Goal: Register for event/course: Sign up to attend an event or enroll in a course

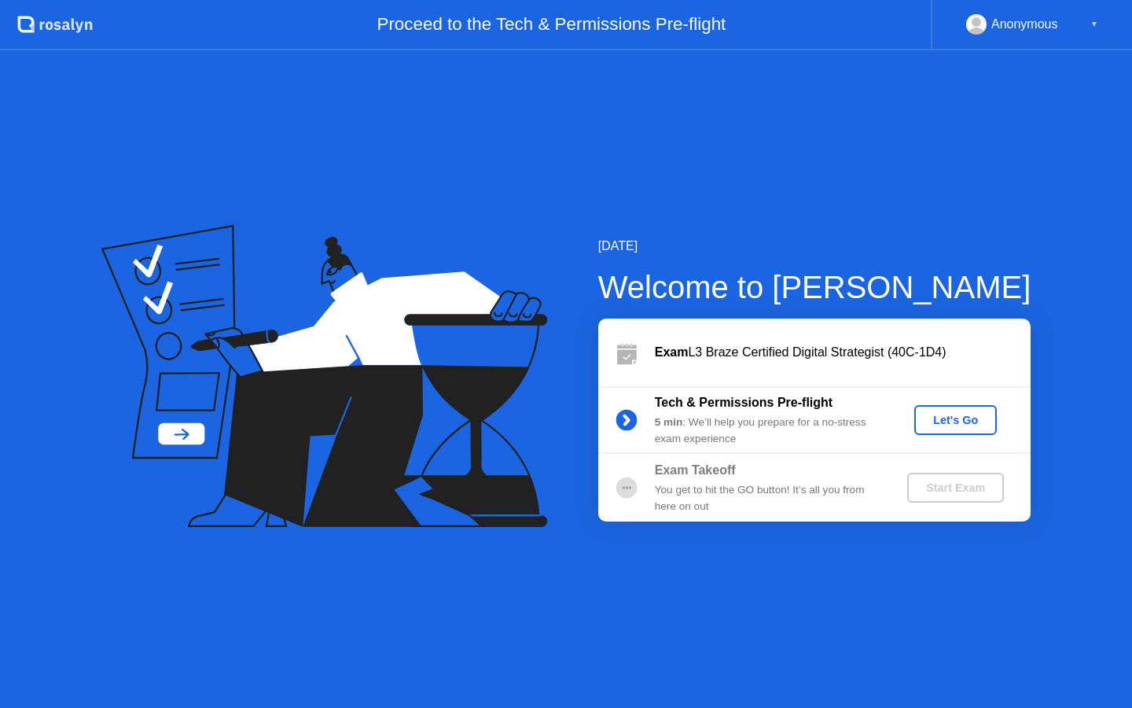
click at [950, 417] on div "Let's Go" at bounding box center [956, 420] width 70 height 13
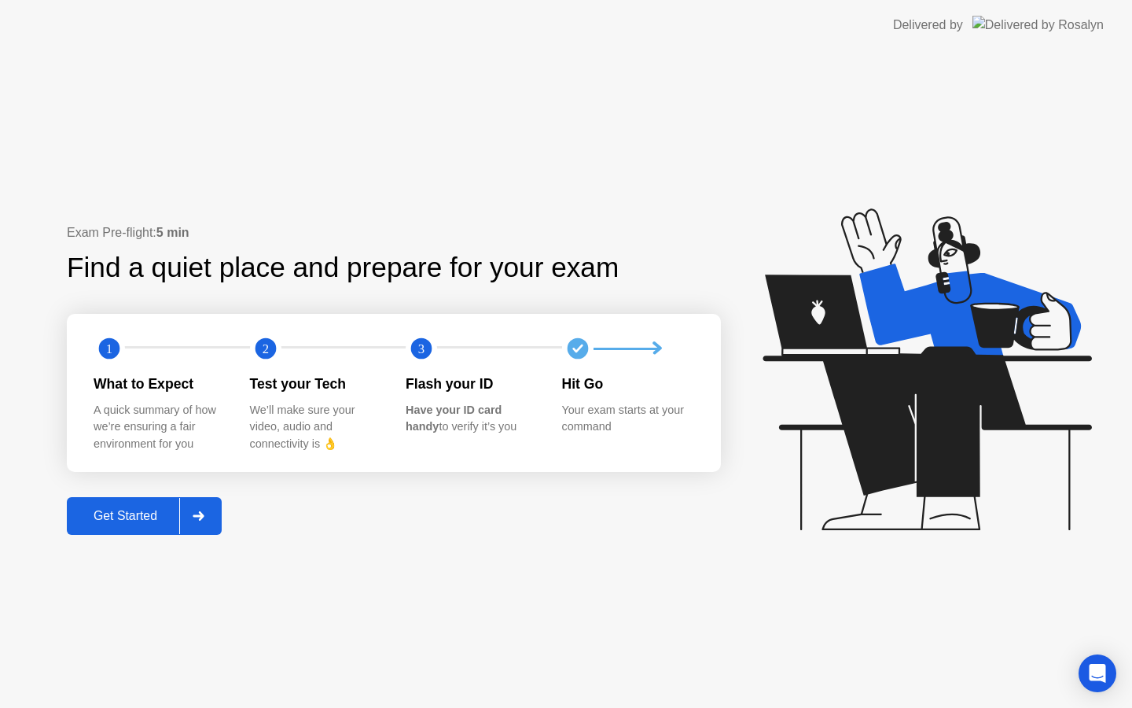
click at [150, 497] on button "Get Started" at bounding box center [144, 516] width 155 height 38
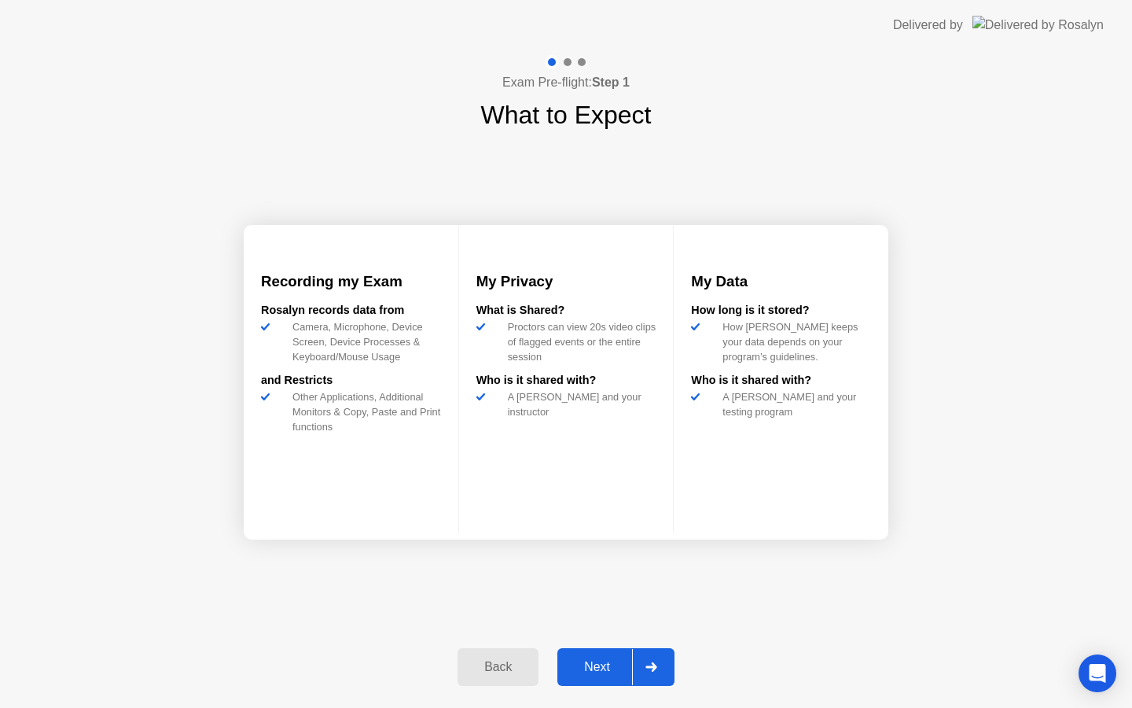
click at [597, 655] on button "Next" at bounding box center [616, 667] width 117 height 38
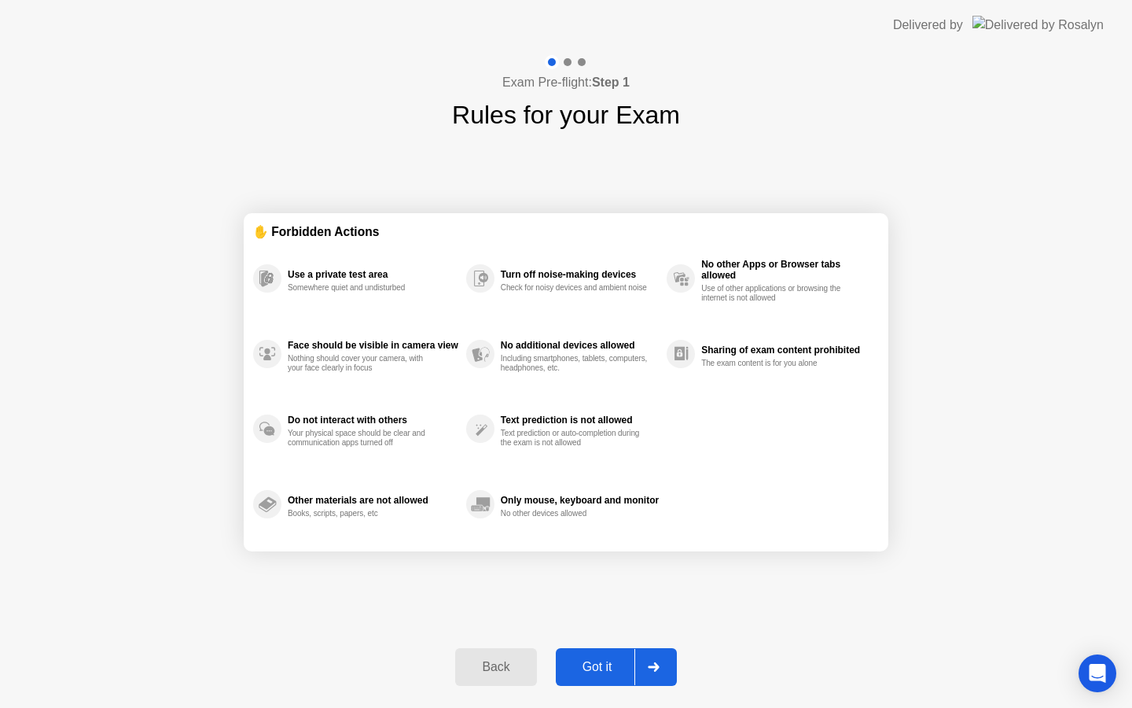
click at [618, 656] on button "Got it" at bounding box center [616, 667] width 121 height 38
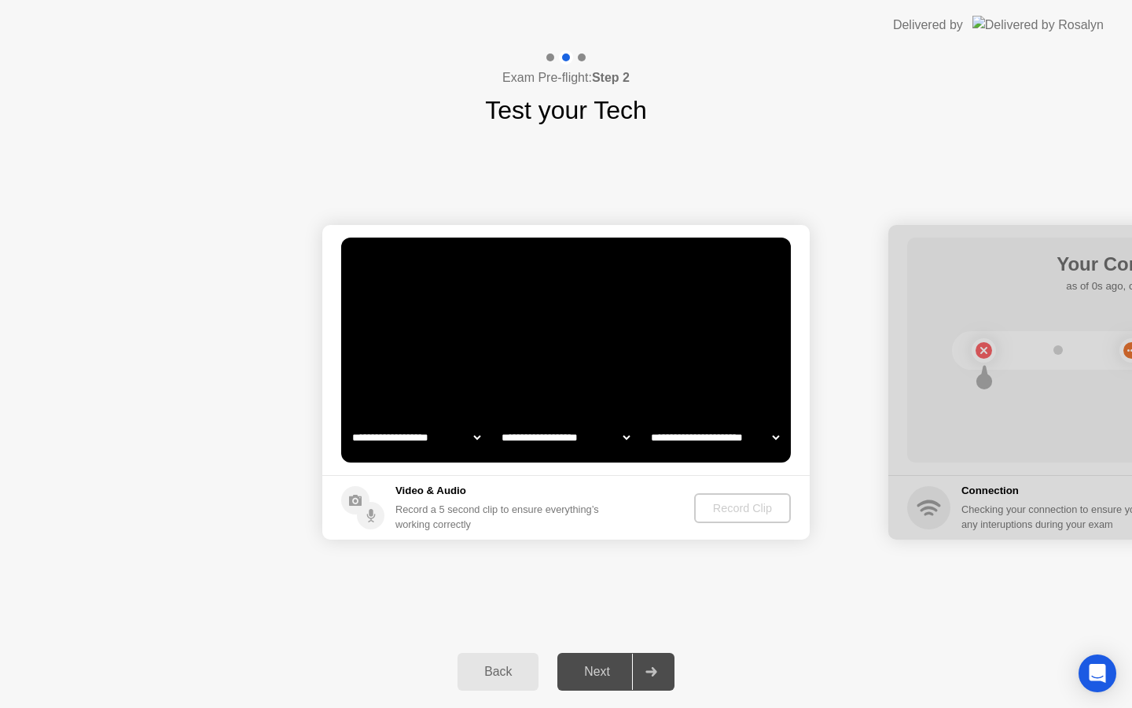
select select "**********"
select select "*******"
click at [720, 513] on div "Record Clip" at bounding box center [743, 508] width 84 height 13
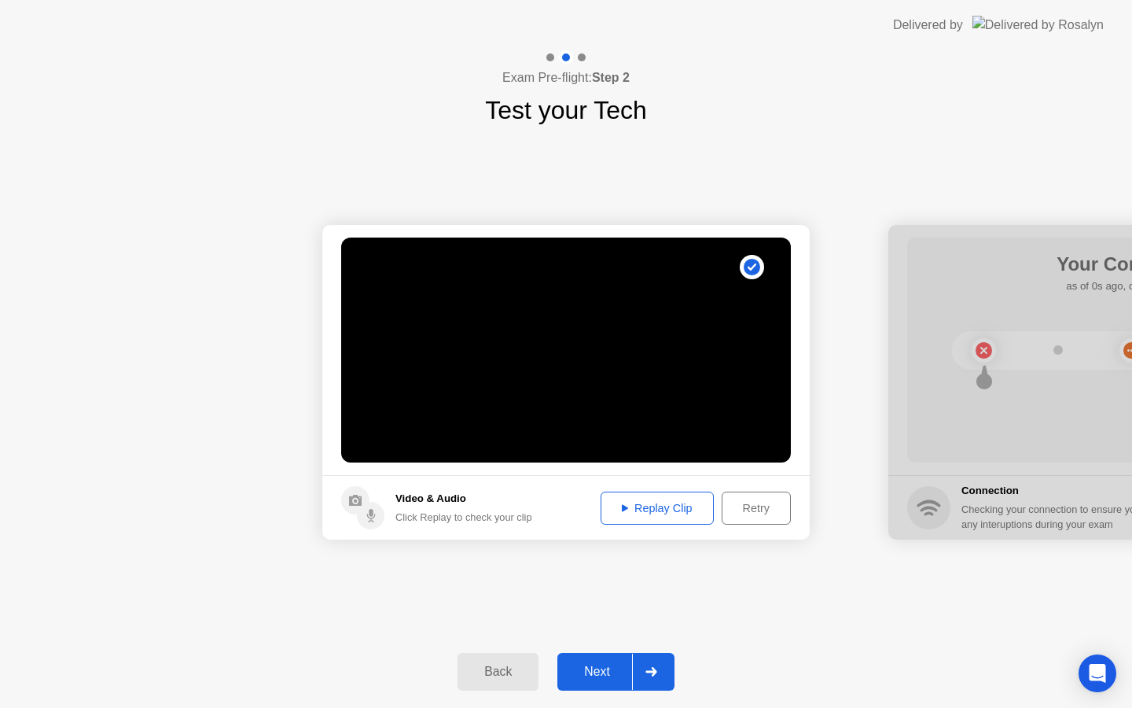
click at [601, 665] on div "Next" at bounding box center [597, 671] width 70 height 14
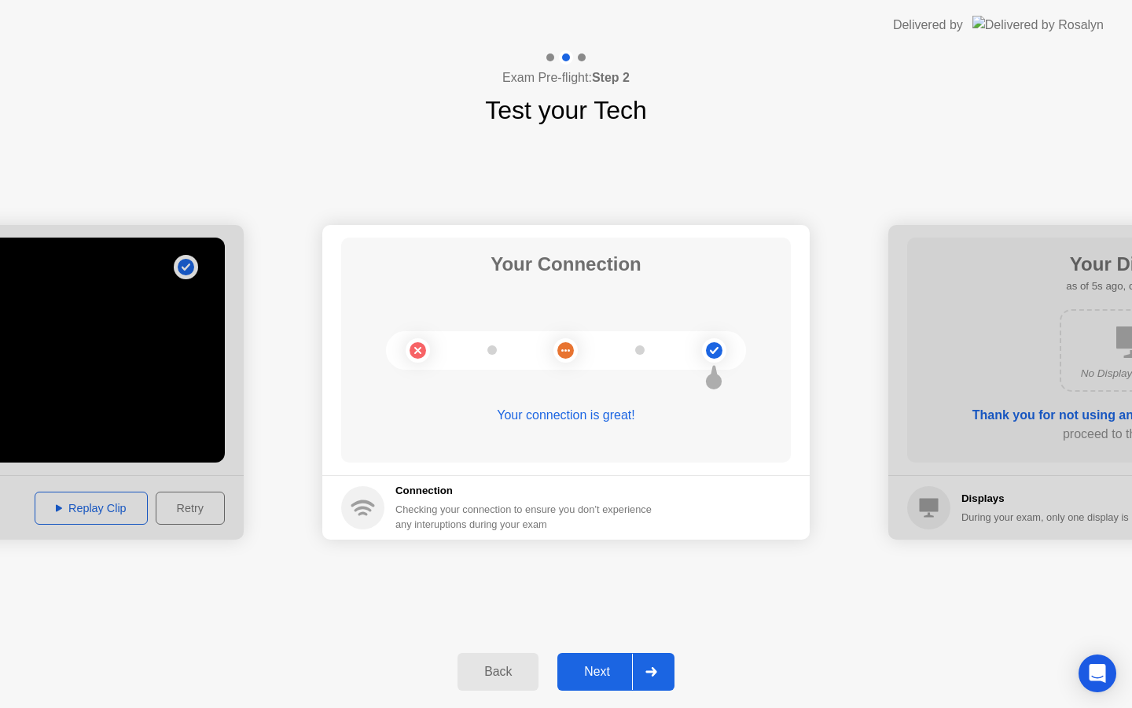
click at [598, 671] on div "Next" at bounding box center [597, 671] width 70 height 14
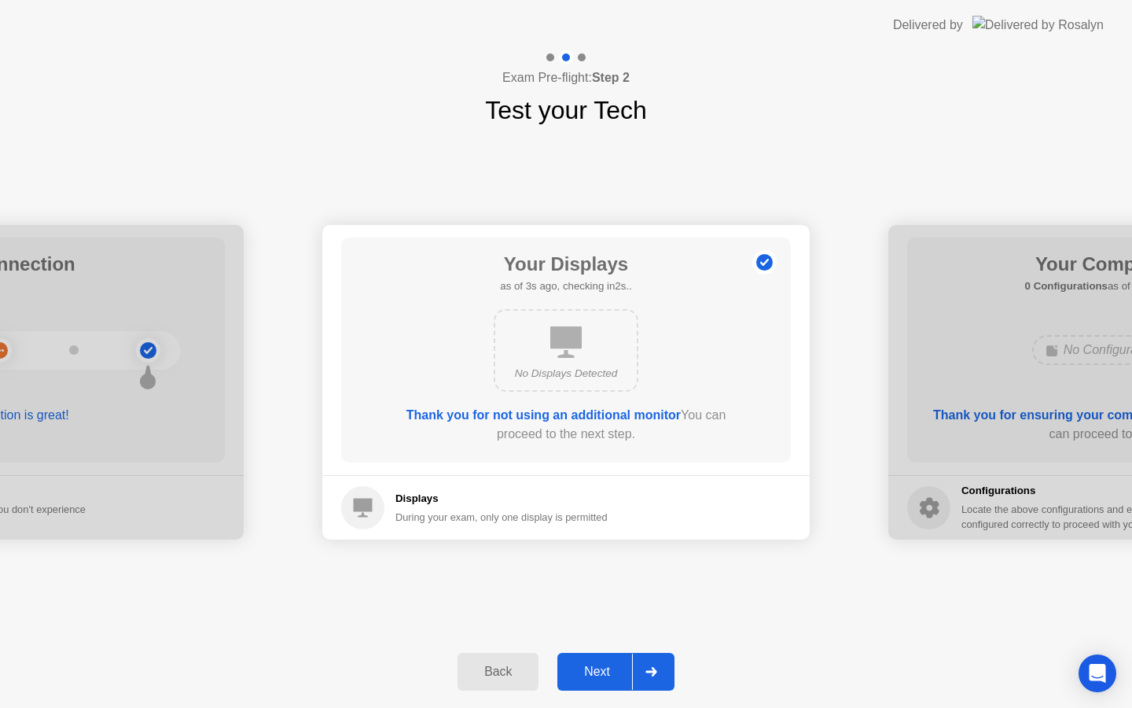
click at [598, 671] on div "Next" at bounding box center [597, 671] width 70 height 14
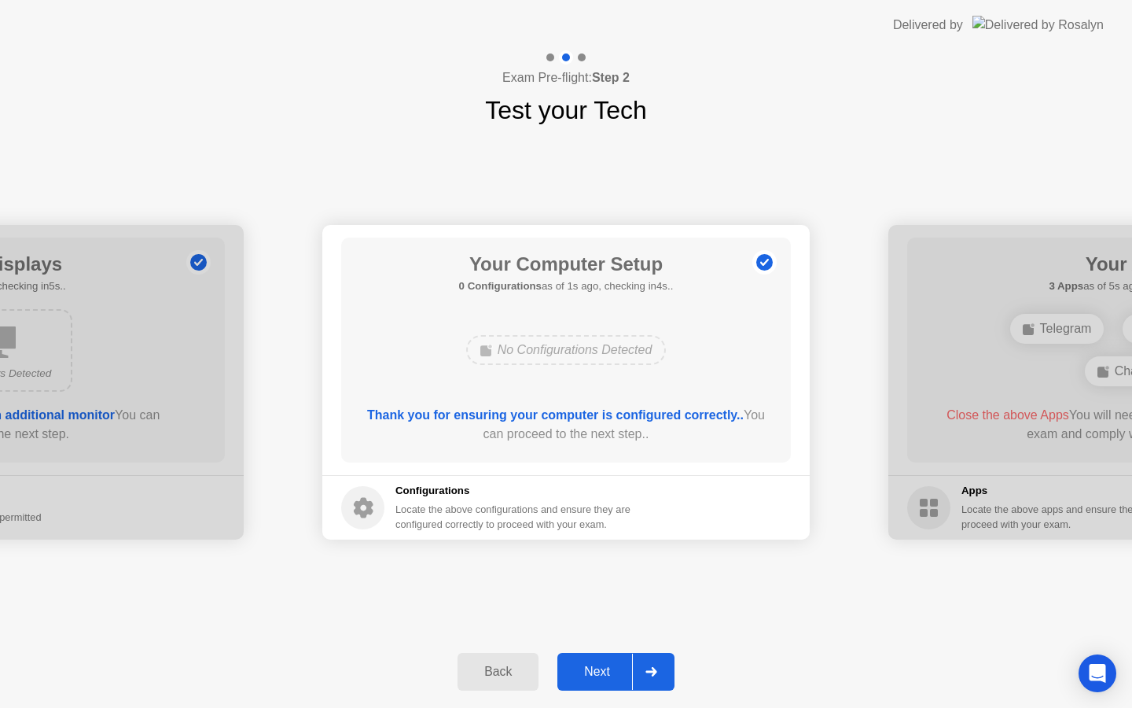
click at [598, 668] on div "Next" at bounding box center [597, 671] width 70 height 14
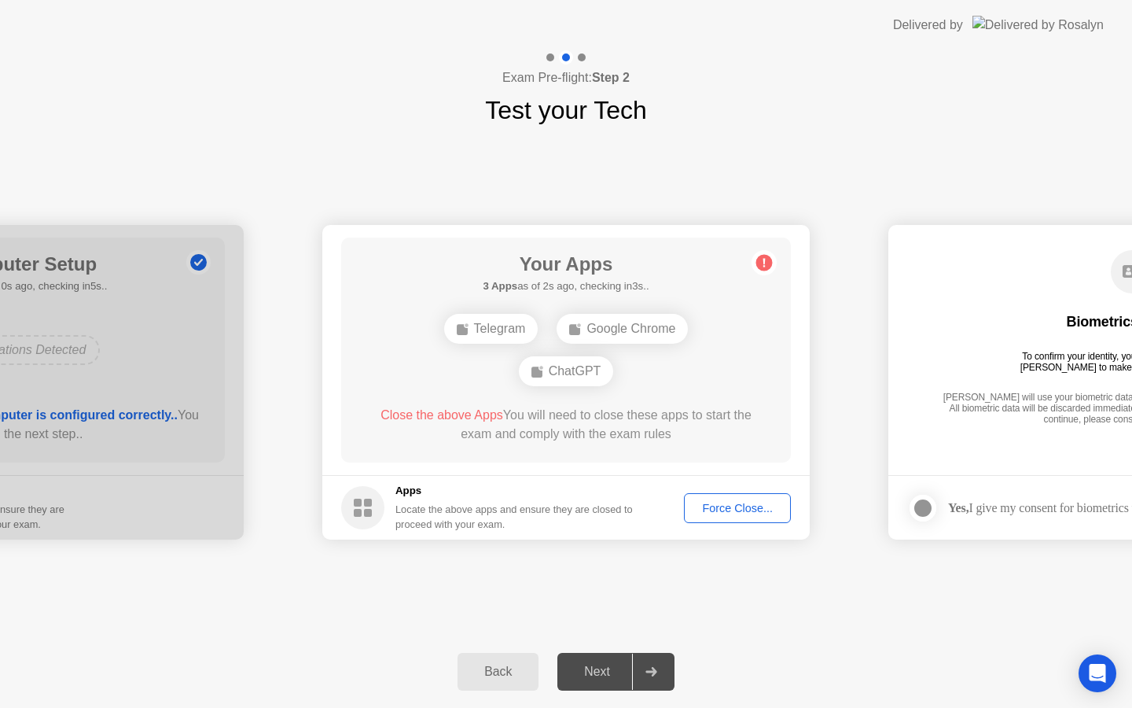
click at [723, 512] on div "Force Close..." at bounding box center [738, 508] width 96 height 13
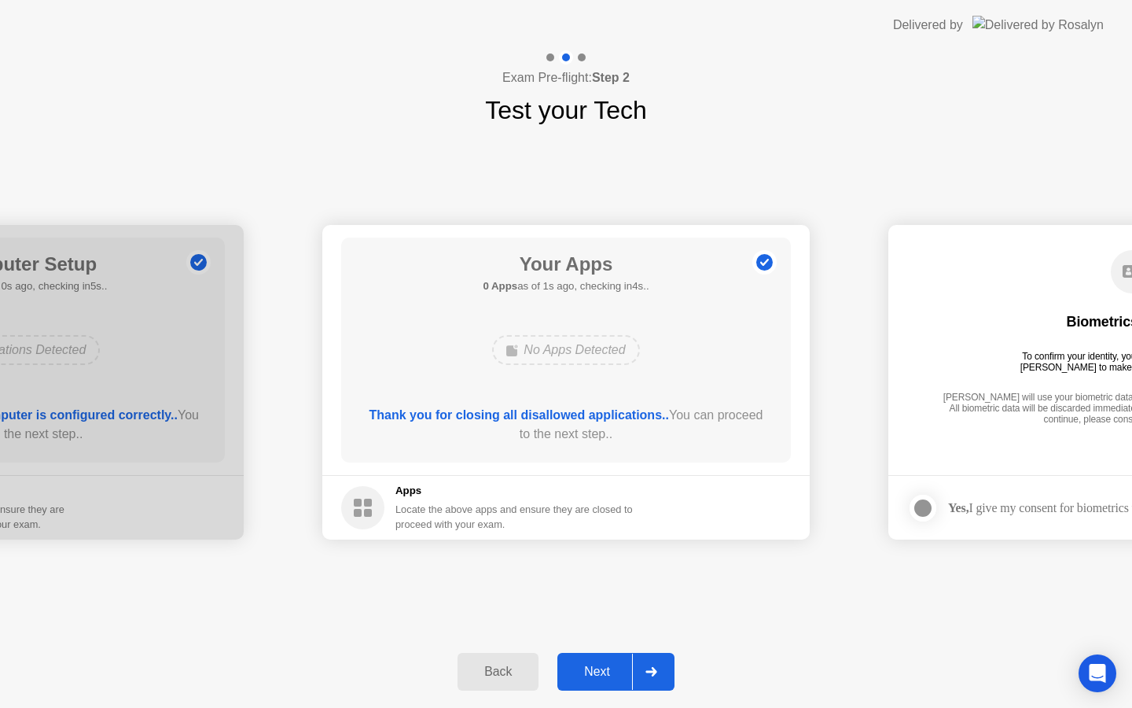
click at [596, 670] on div "Next" at bounding box center [597, 671] width 70 height 14
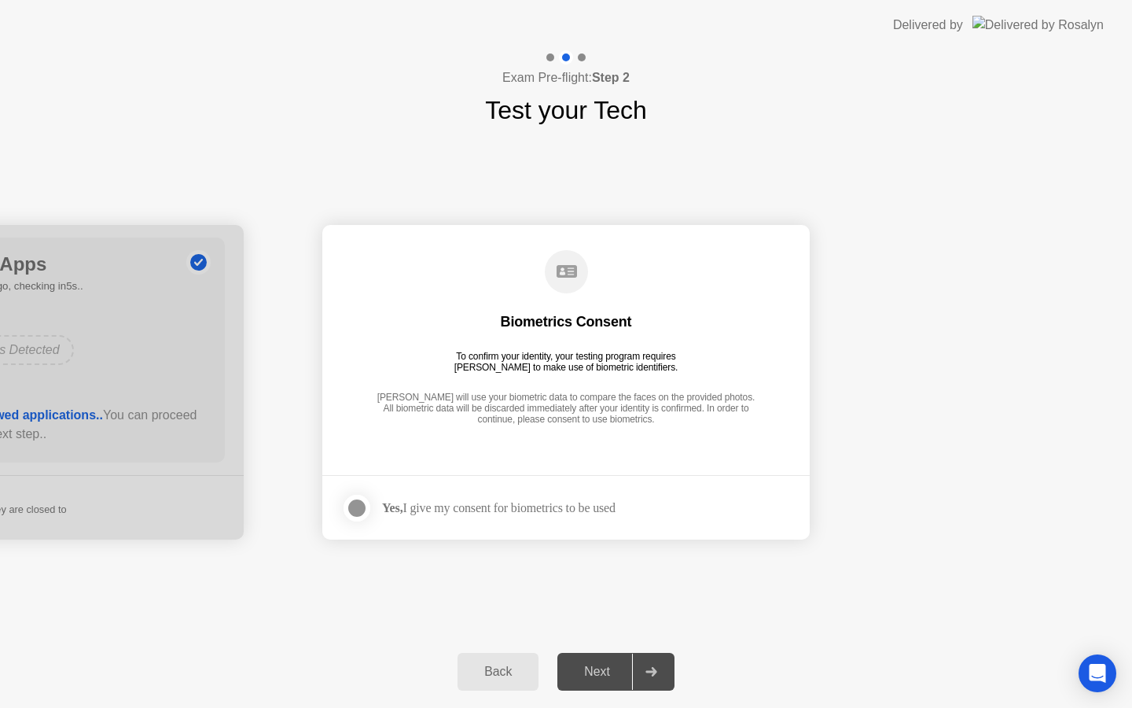
click at [366, 503] on div at bounding box center [357, 508] width 19 height 19
click at [598, 664] on div "Next" at bounding box center [597, 671] width 70 height 14
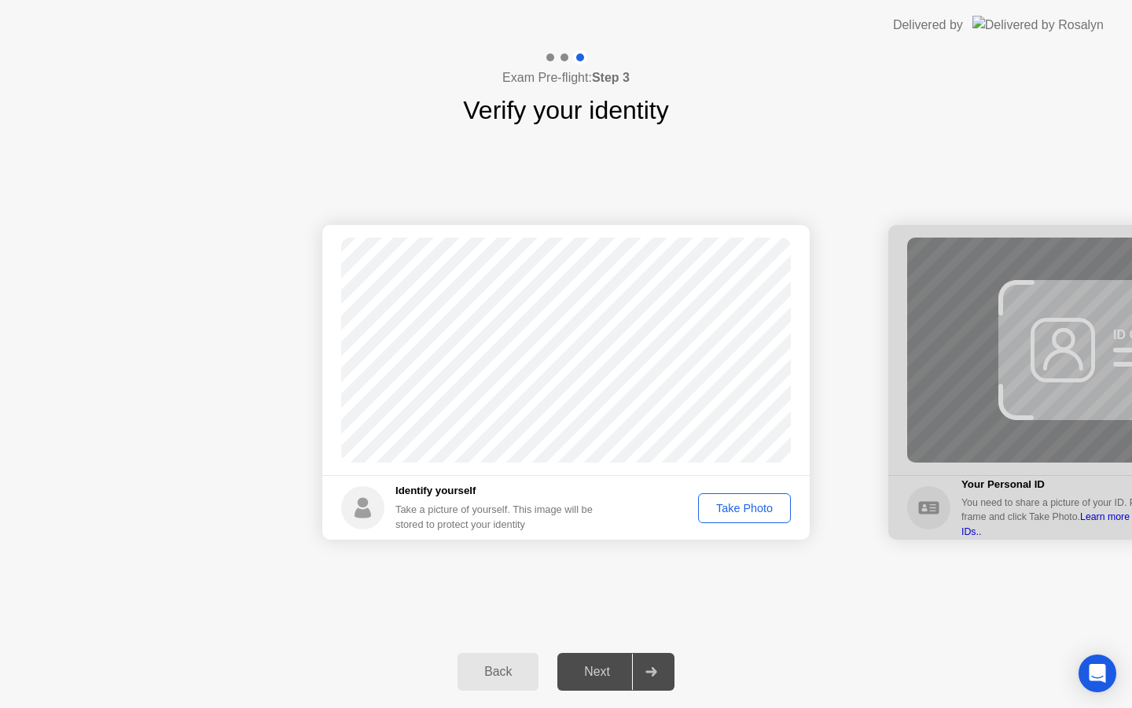
click at [738, 508] on div "Take Photo" at bounding box center [745, 508] width 82 height 13
click at [593, 668] on div "Next" at bounding box center [597, 671] width 70 height 14
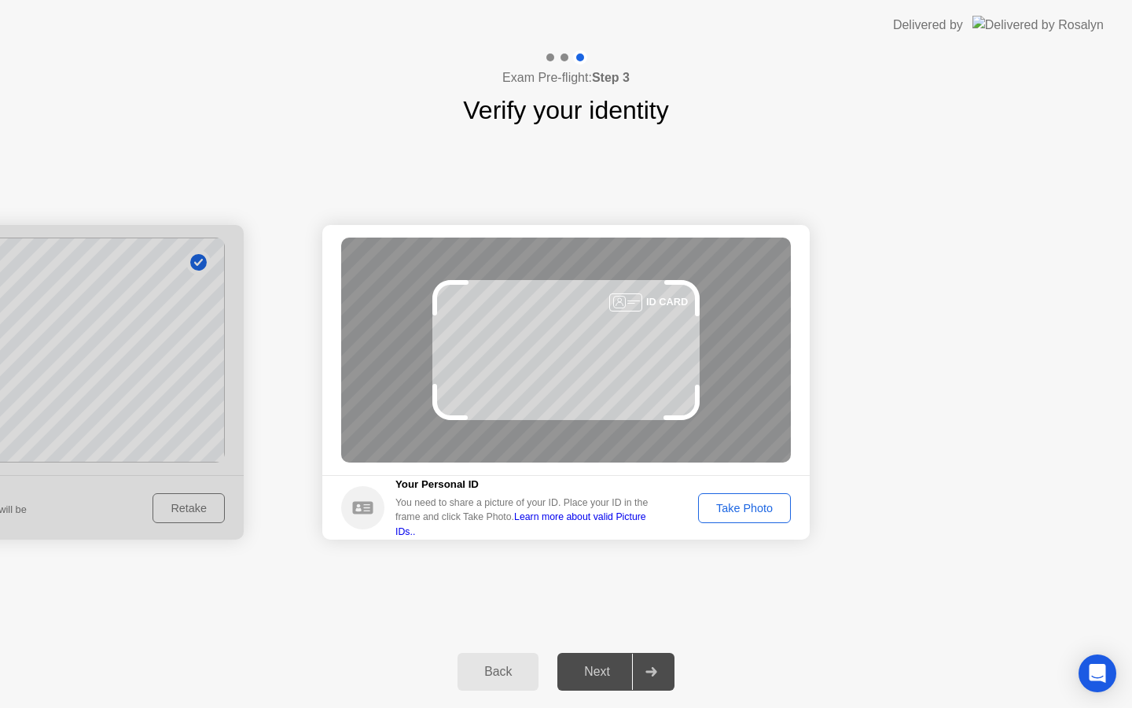
click at [715, 506] on div "Take Photo" at bounding box center [745, 508] width 82 height 13
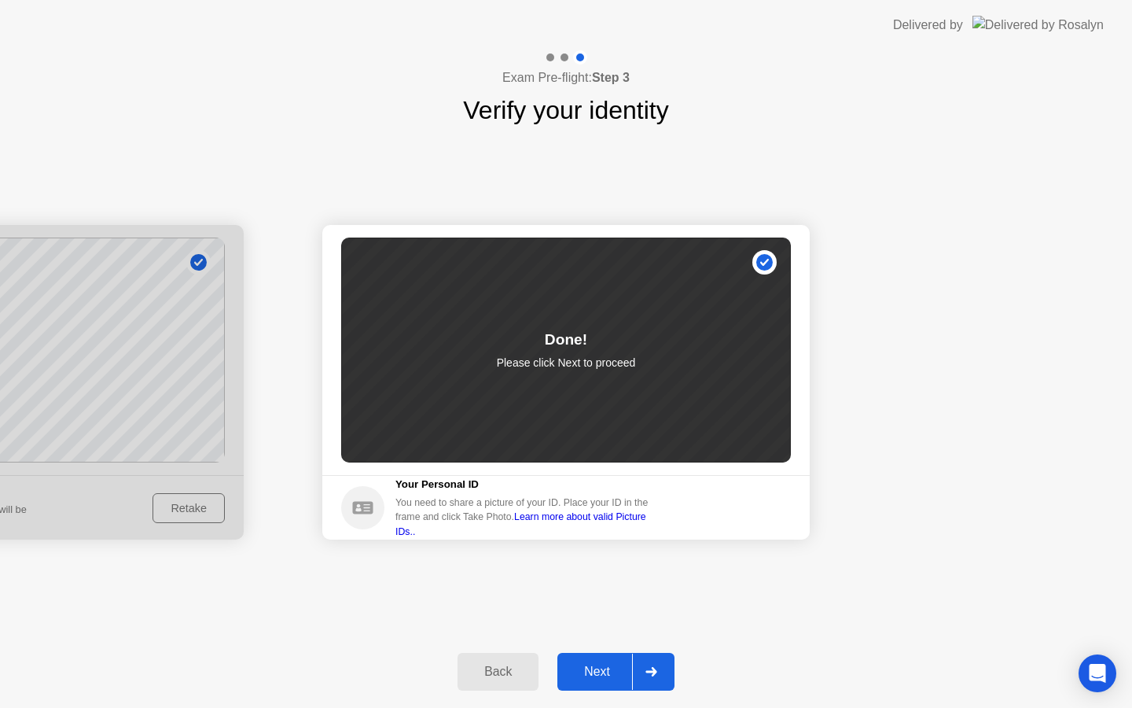
click at [605, 668] on div "Next" at bounding box center [597, 671] width 70 height 14
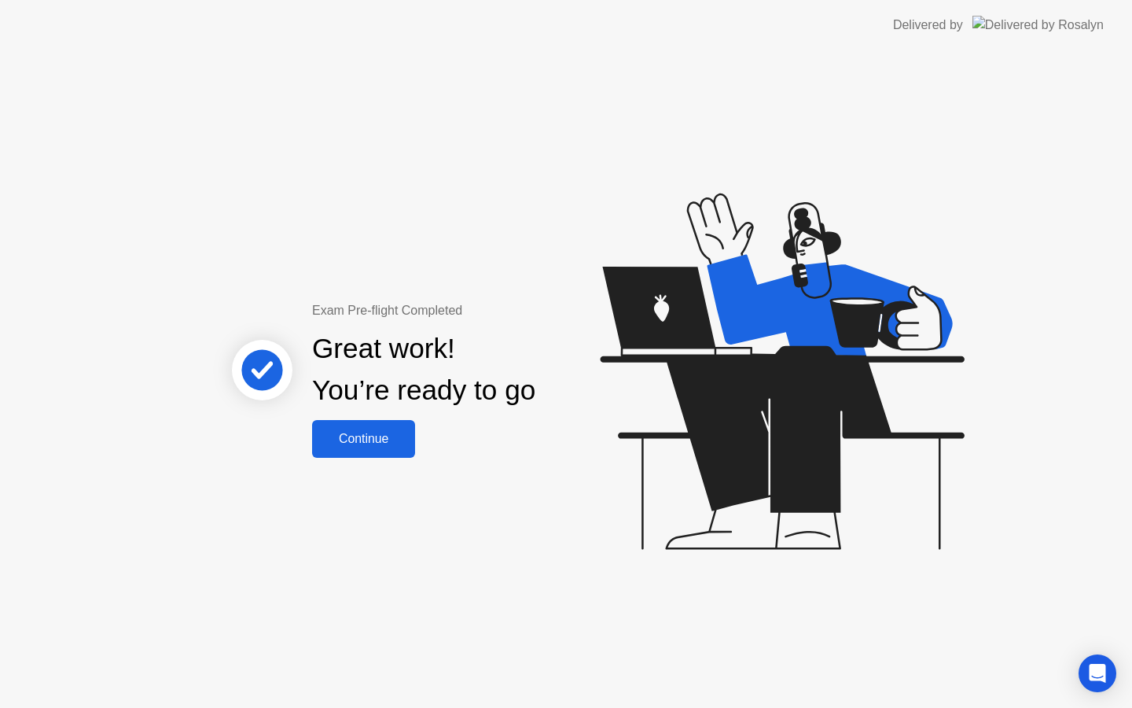
click at [362, 432] on div "Continue" at bounding box center [364, 439] width 94 height 14
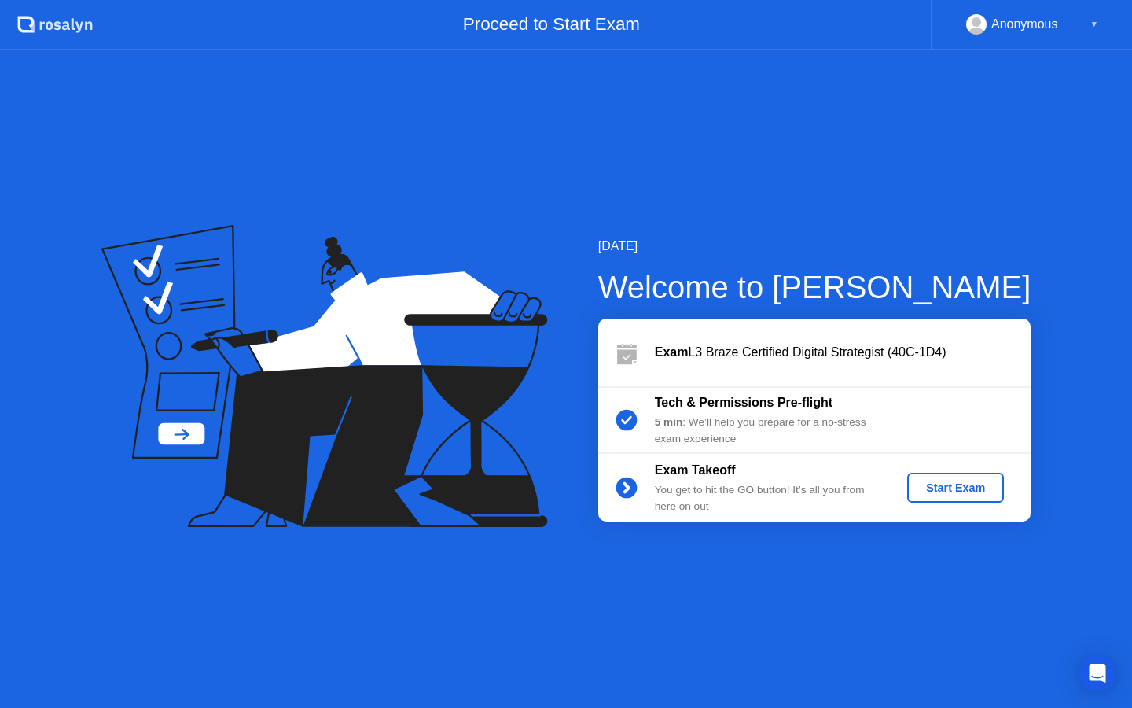
click at [956, 490] on div "Start Exam" at bounding box center [956, 487] width 84 height 13
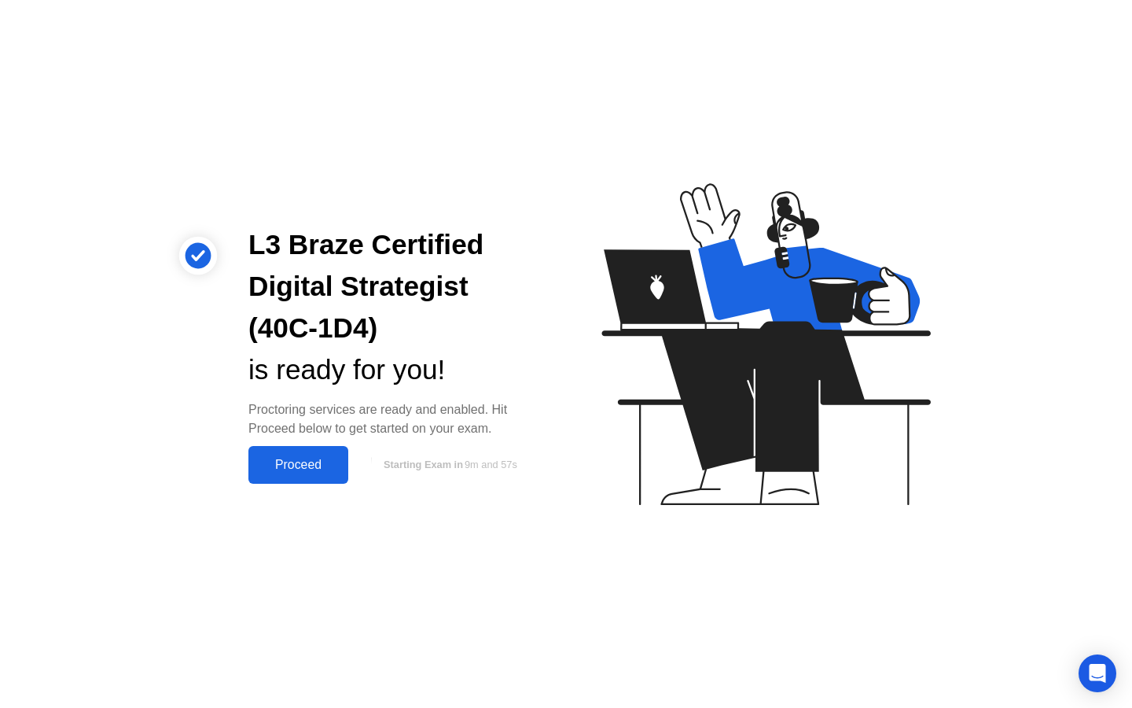
click at [325, 466] on div "Proceed" at bounding box center [298, 465] width 90 height 14
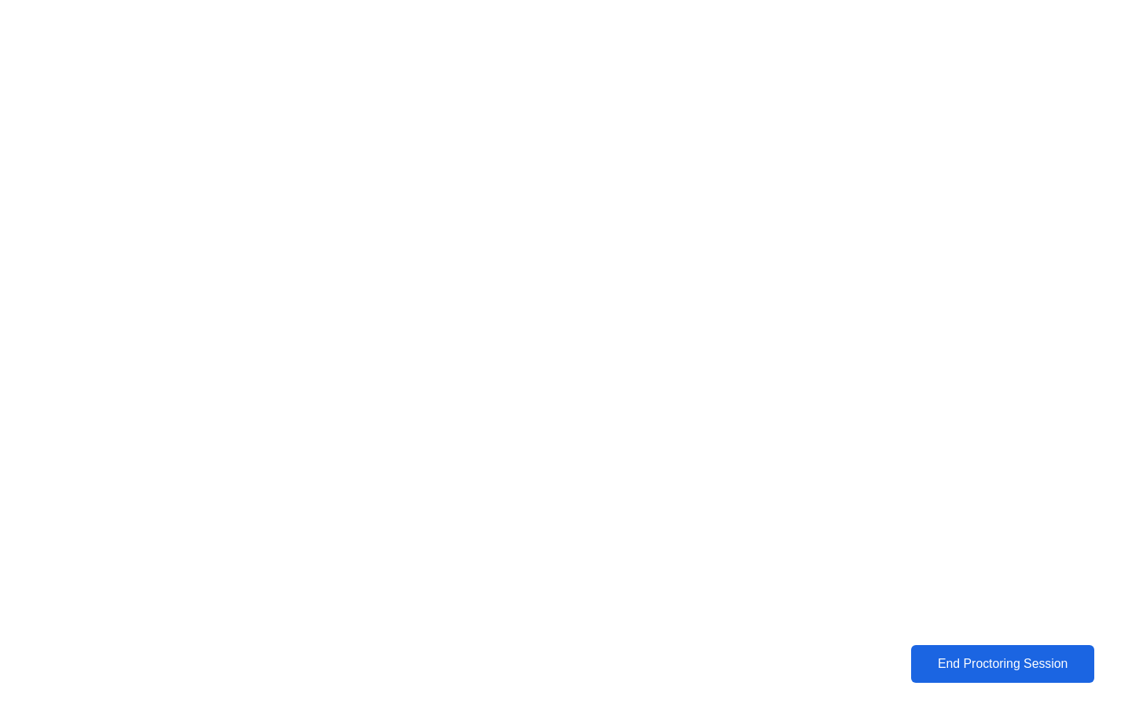
click at [951, 653] on button "End Proctoring Session" at bounding box center [1002, 664] width 183 height 38
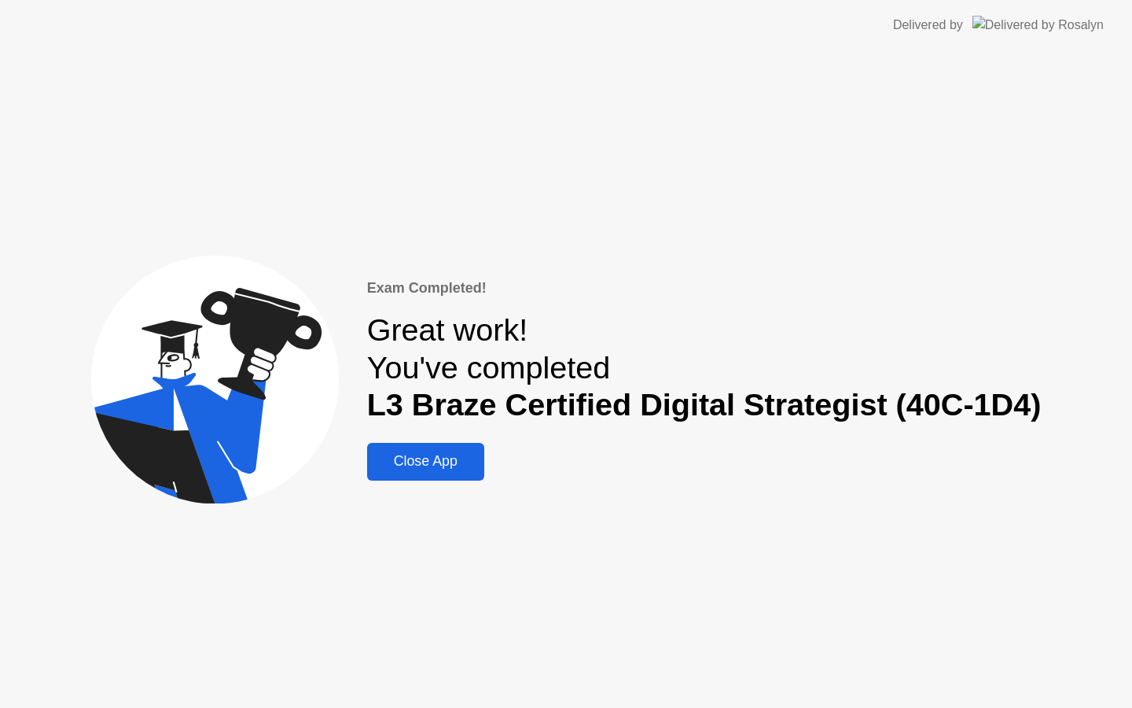
click at [452, 463] on div "Close App" at bounding box center [426, 461] width 108 height 17
